Goal: Transaction & Acquisition: Purchase product/service

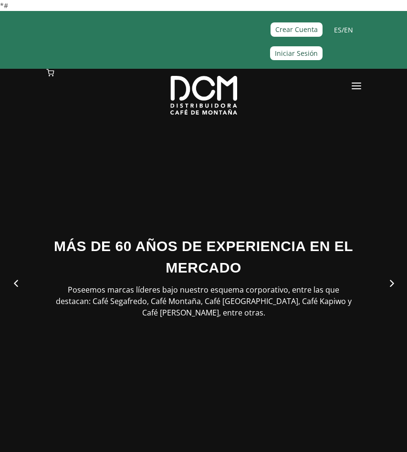
click at [353, 88] on link at bounding box center [357, 88] width 10 height 38
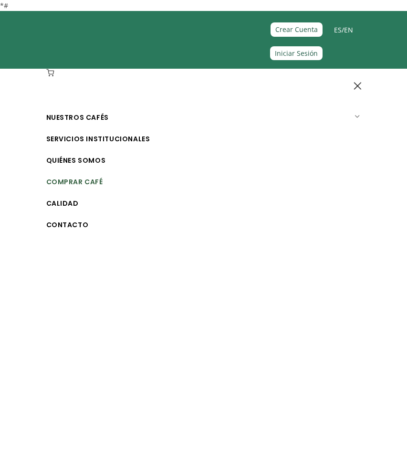
click at [95, 175] on link "Comprar Café" at bounding box center [207, 181] width 322 height 21
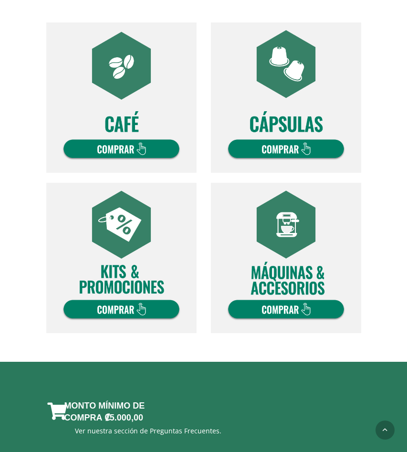
scroll to position [361, 0]
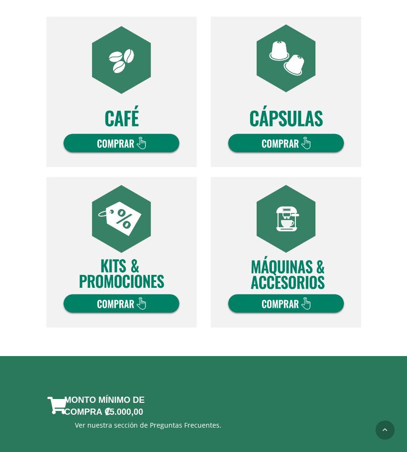
click at [135, 132] on img at bounding box center [121, 92] width 150 height 150
